Goal: Transaction & Acquisition: Purchase product/service

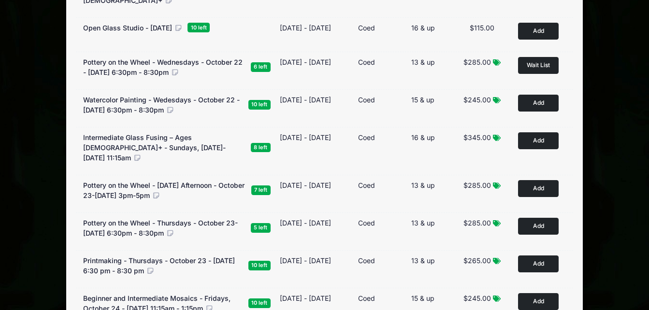
scroll to position [369, 0]
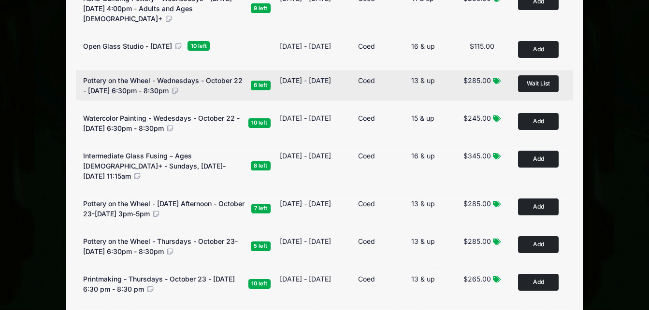
click at [528, 80] on span "Wait List" at bounding box center [538, 83] width 23 height 7
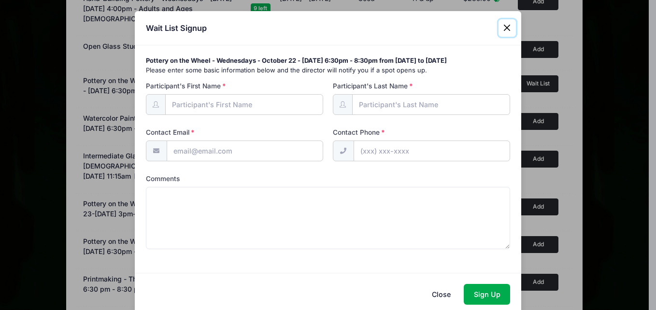
click at [506, 25] on button "Close" at bounding box center [507, 27] width 17 height 17
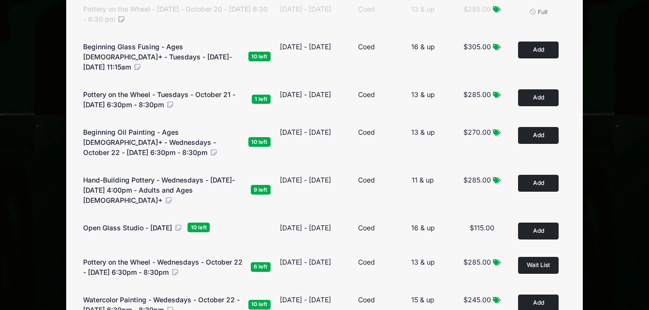
scroll to position [189, 0]
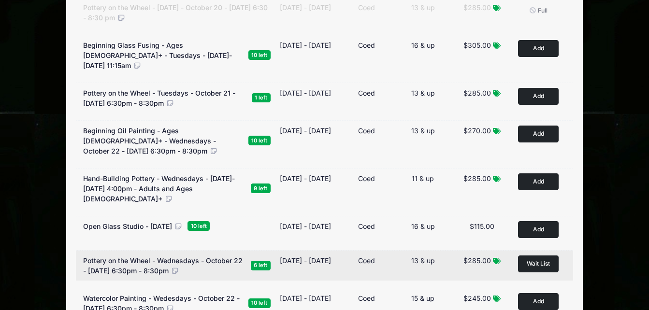
click at [528, 260] on span "Wait List" at bounding box center [538, 263] width 23 height 7
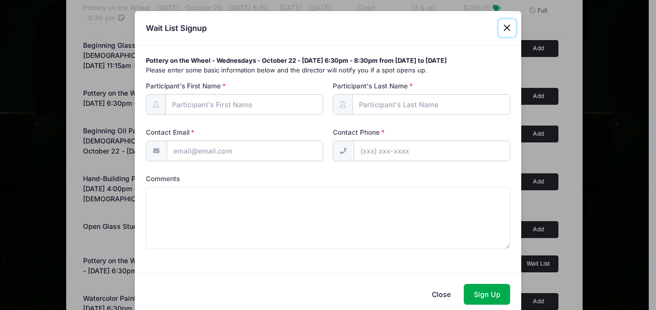
click at [506, 27] on button "Close" at bounding box center [507, 27] width 17 height 17
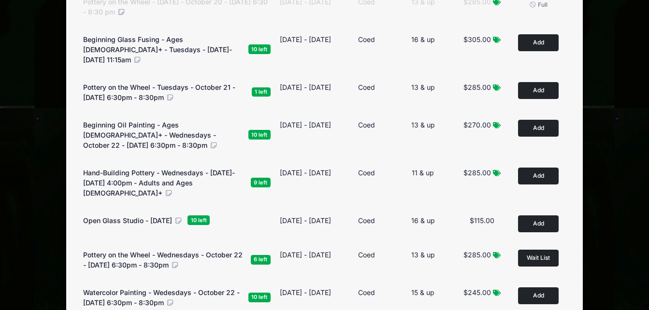
scroll to position [0, 0]
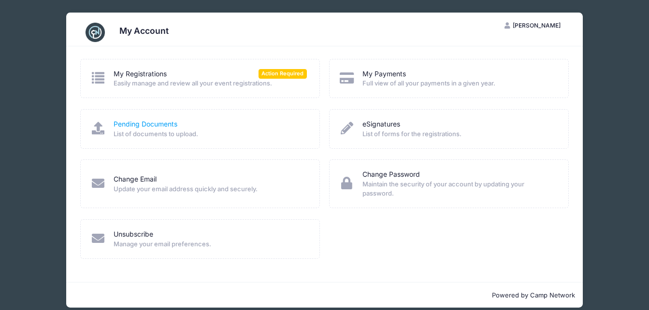
click at [142, 122] on link "Pending Documents" at bounding box center [146, 124] width 64 height 10
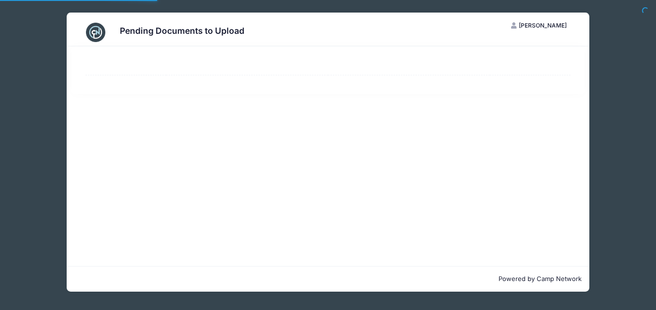
select select "50"
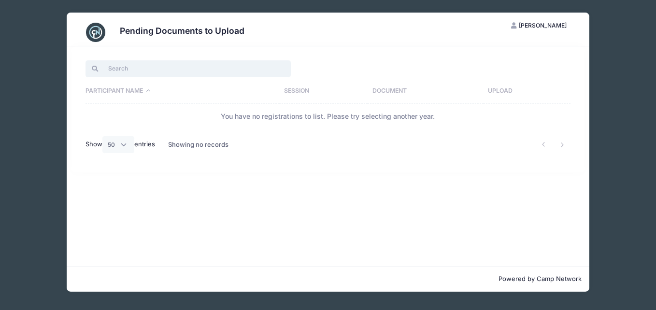
click at [179, 65] on input "search" at bounding box center [188, 68] width 205 height 16
click at [146, 94] on th "Participant Name" at bounding box center [183, 91] width 194 height 25
click at [212, 148] on div "Showing no records" at bounding box center [198, 145] width 60 height 22
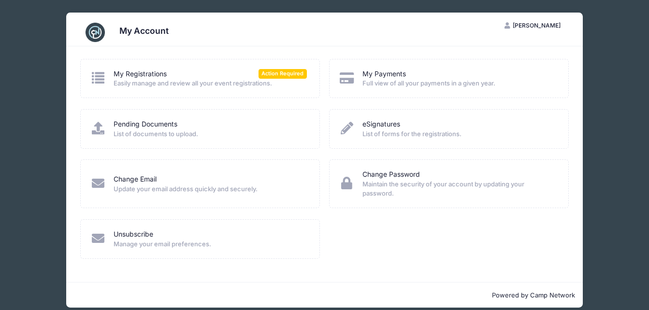
click at [389, 81] on span "Full view of all your payments in a given year." at bounding box center [458, 84] width 193 height 10
click at [378, 129] on link "eSignatures" at bounding box center [381, 124] width 38 height 10
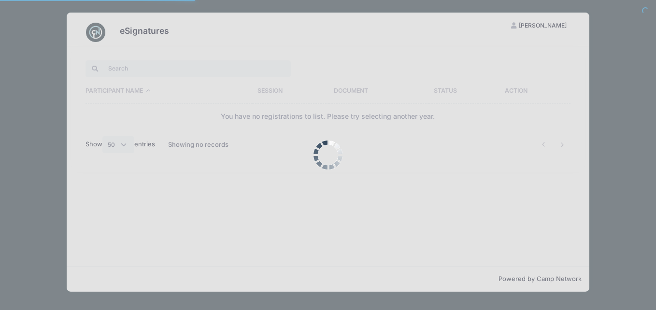
select select "50"
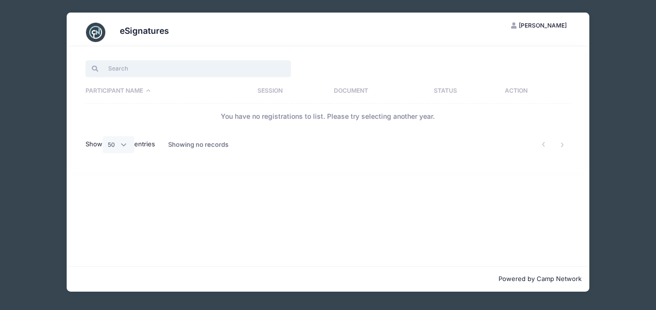
click at [153, 72] on input "search" at bounding box center [188, 68] width 205 height 16
click at [147, 90] on th "Participant Name" at bounding box center [169, 91] width 167 height 25
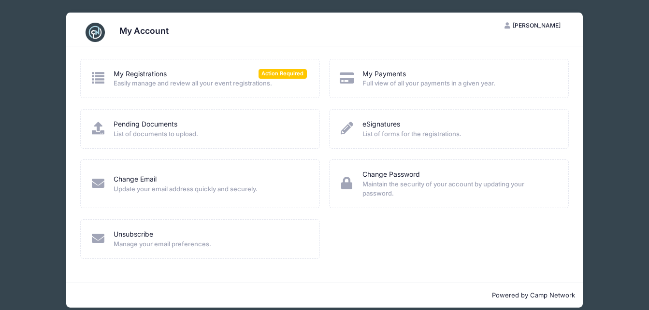
click at [104, 73] on icon at bounding box center [98, 78] width 16 height 13
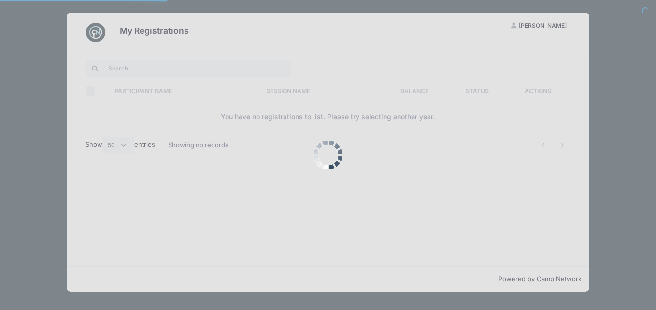
select select "50"
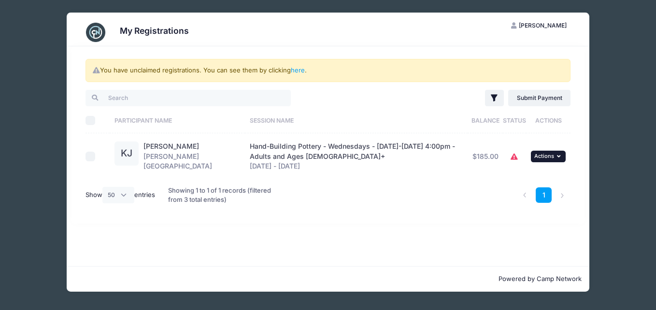
click at [550, 159] on span "Actions" at bounding box center [545, 156] width 20 height 7
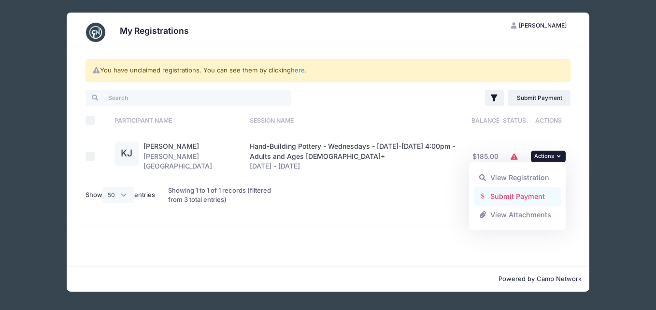
click at [512, 197] on link "Submit Payment" at bounding box center [517, 196] width 87 height 18
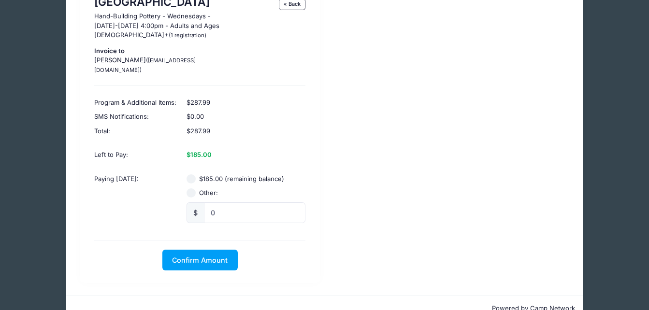
scroll to position [92, 0]
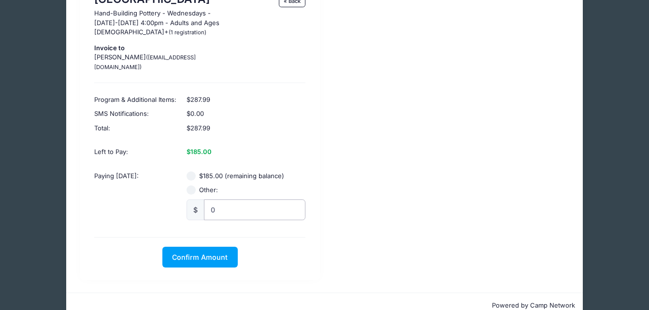
radio input "true"
click at [234, 200] on input "0" at bounding box center [255, 210] width 102 height 21
type input "0"
click at [191, 172] on input "$185.00 (remaining balance)" at bounding box center [192, 177] width 10 height 10
radio input "true"
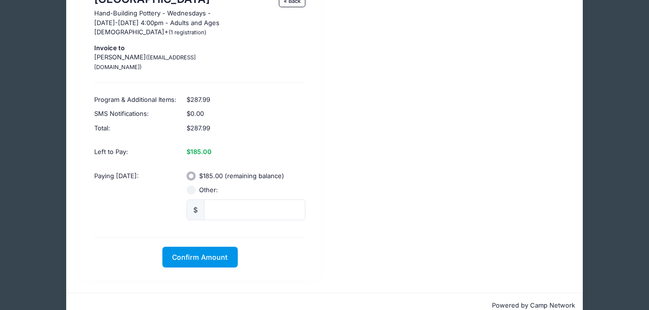
click at [193, 253] on button "Confirm Amount" at bounding box center [199, 257] width 75 height 21
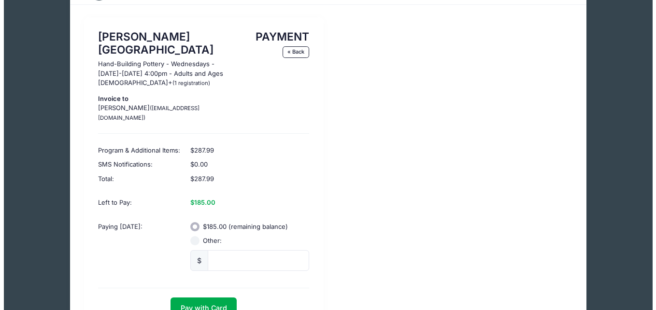
scroll to position [43, 0]
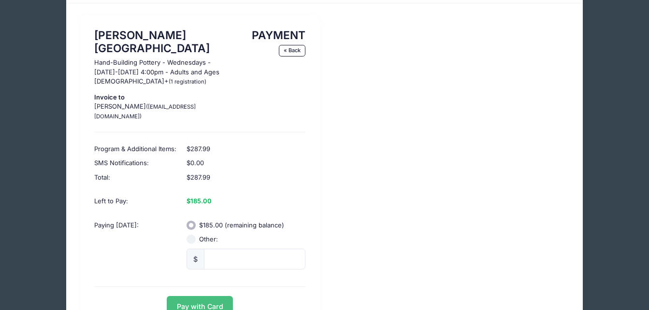
click at [198, 298] on button "Pay with Card" at bounding box center [200, 306] width 66 height 21
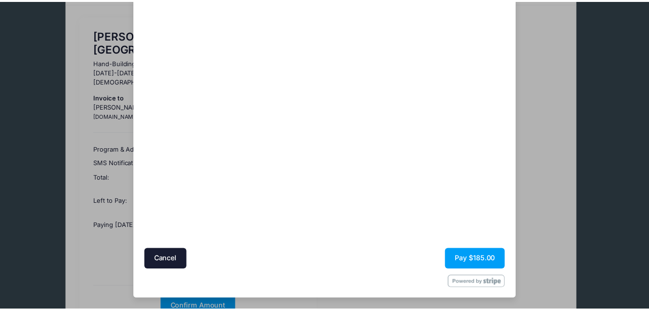
scroll to position [0, 0]
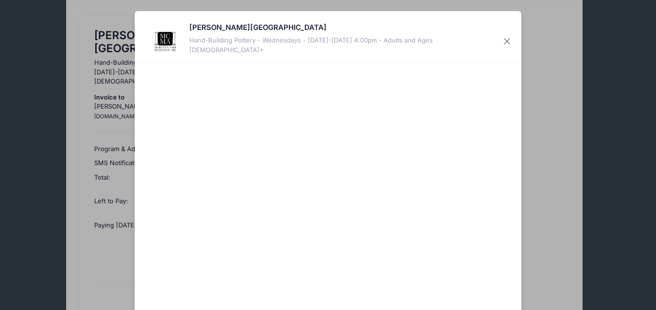
click at [489, 33] on div "Marietta Cobb Museum of Art Hand-Building Pottery - Wednesdays - October 22-Nov…" at bounding box center [344, 41] width 310 height 39
click at [504, 40] on button "Close" at bounding box center [507, 41] width 17 height 17
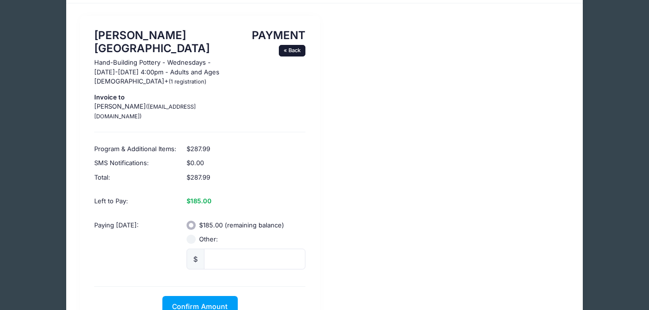
click at [293, 51] on link "« Back" at bounding box center [292, 51] width 27 height 12
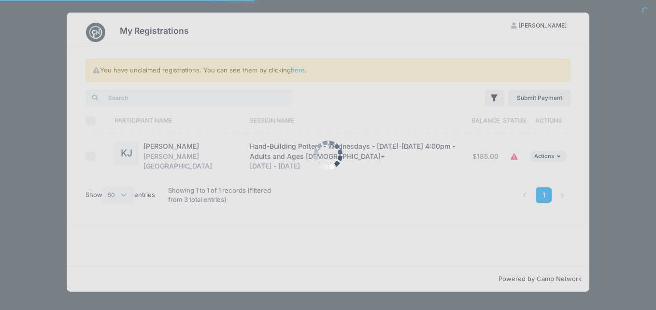
select select "50"
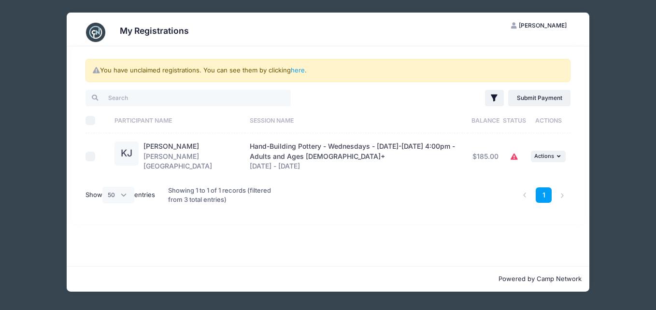
click at [513, 157] on icon at bounding box center [515, 157] width 8 height 0
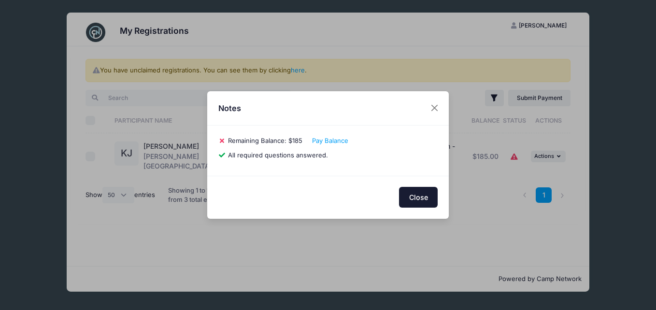
click at [422, 198] on button "Close" at bounding box center [418, 197] width 39 height 21
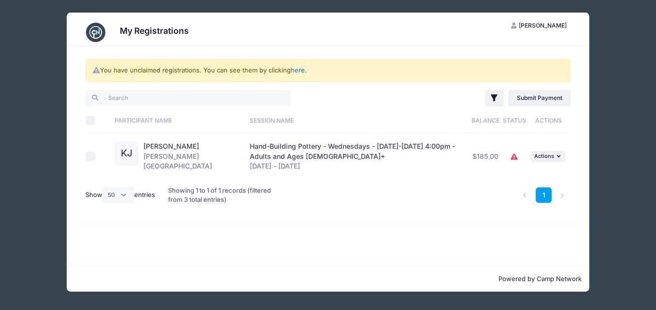
click at [298, 72] on link "here" at bounding box center [298, 70] width 14 height 8
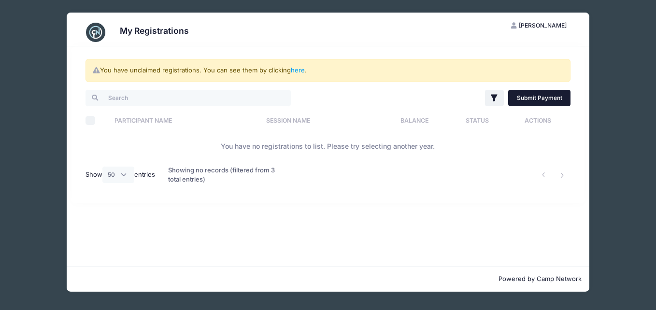
click at [556, 102] on link "Submit Payment" at bounding box center [539, 98] width 62 height 16
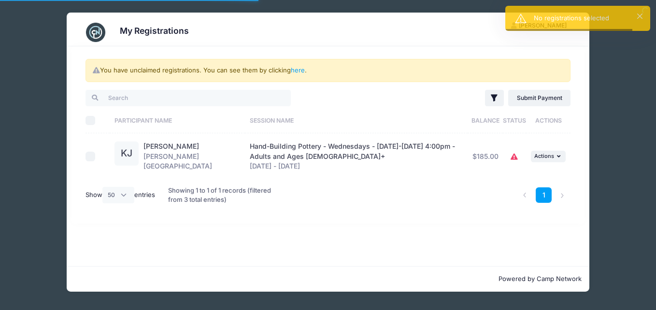
select select "50"
click at [514, 157] on icon at bounding box center [515, 157] width 8 height 0
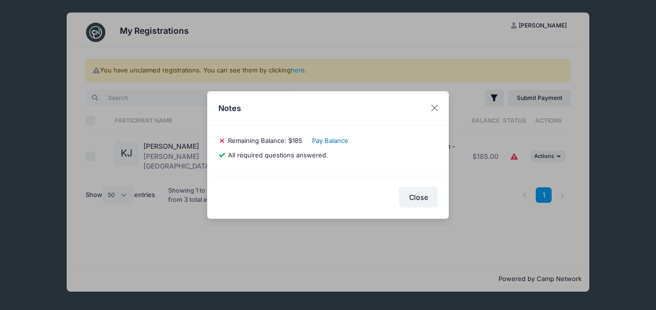
click at [340, 139] on link "Pay Balance" at bounding box center [330, 141] width 36 height 8
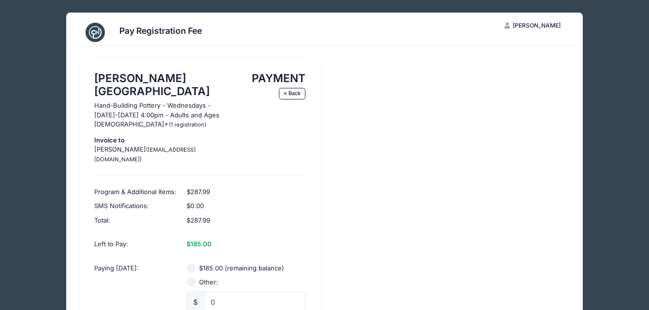
click at [260, 184] on div "$287.99" at bounding box center [246, 189] width 129 height 19
click at [340, 168] on div "[PERSON_NAME][GEOGRAPHIC_DATA] Pottery - Wednesdays - [DATE]-[DATE] 4:00pm - Ad…" at bounding box center [324, 216] width 498 height 314
click at [295, 92] on link "« Back" at bounding box center [292, 94] width 27 height 12
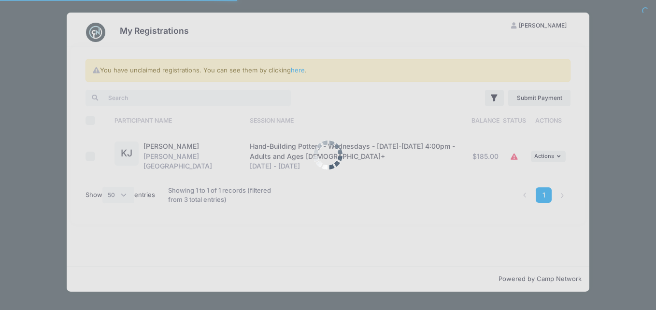
select select "50"
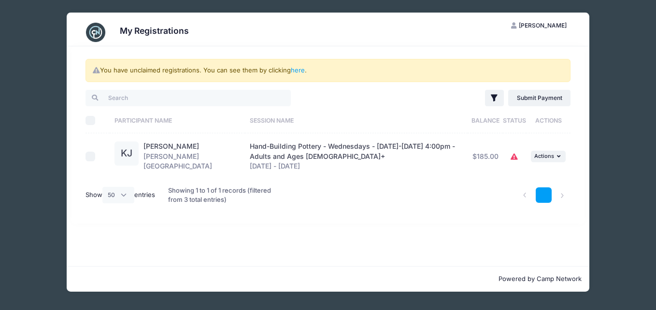
click at [544, 200] on link "1" at bounding box center [544, 196] width 16 height 16
click at [559, 155] on icon "button" at bounding box center [560, 156] width 6 height 5
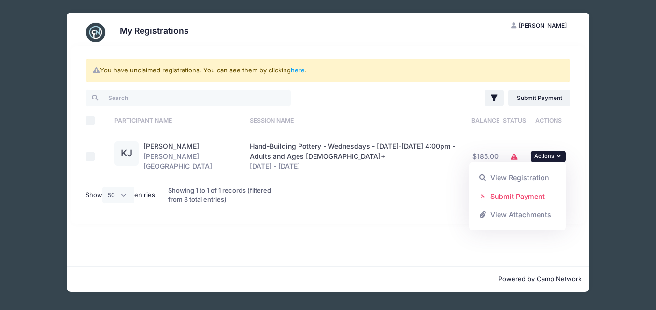
click at [315, 203] on div "1" at bounding box center [431, 195] width 289 height 31
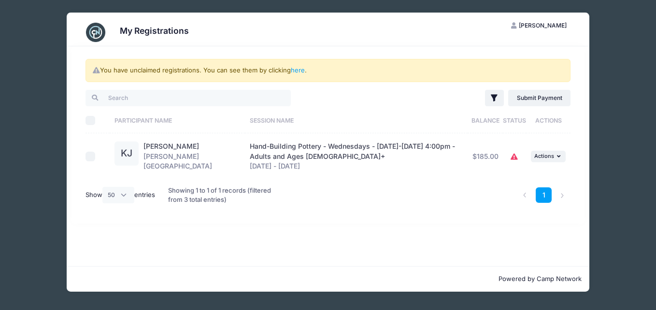
click at [205, 199] on div "Showing 1 to 1 of 1 records (filtered from 3 total entries)" at bounding box center [225, 195] width 114 height 31
